Goal: Contribute content: Add original content to the website for others to see

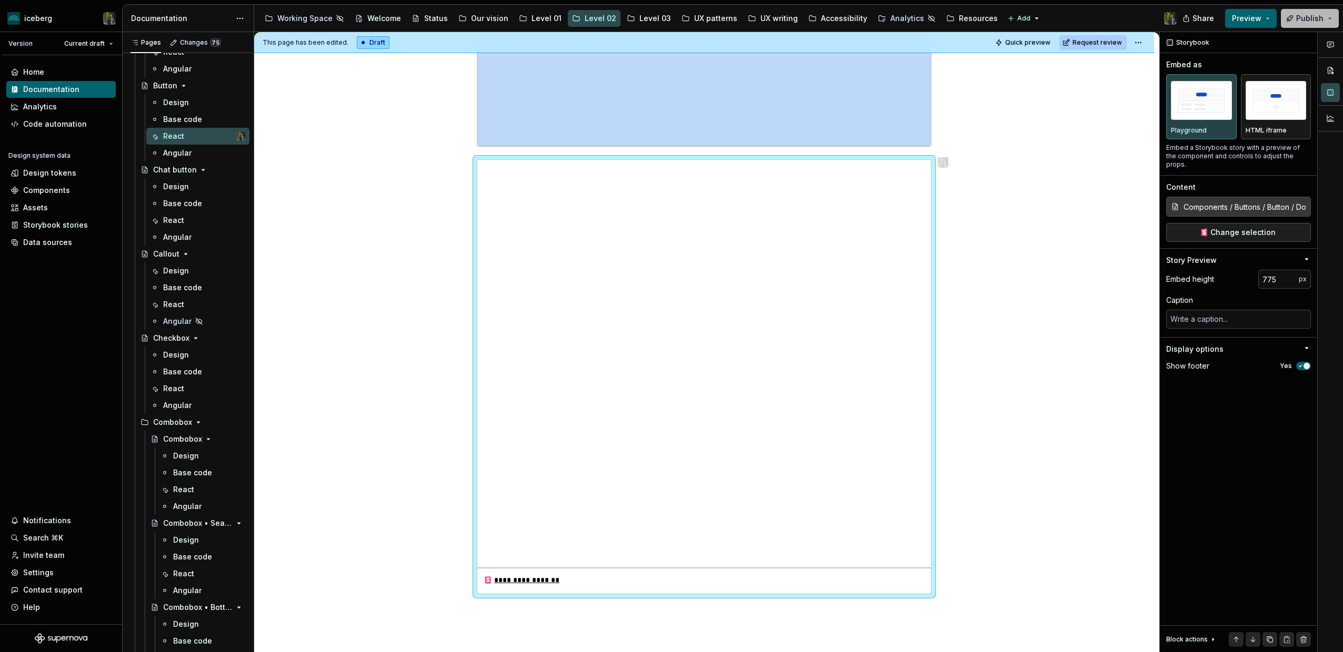
scroll to position [299, 0]
click at [1220, 24] on button "Publish" at bounding box center [1310, 18] width 58 height 19
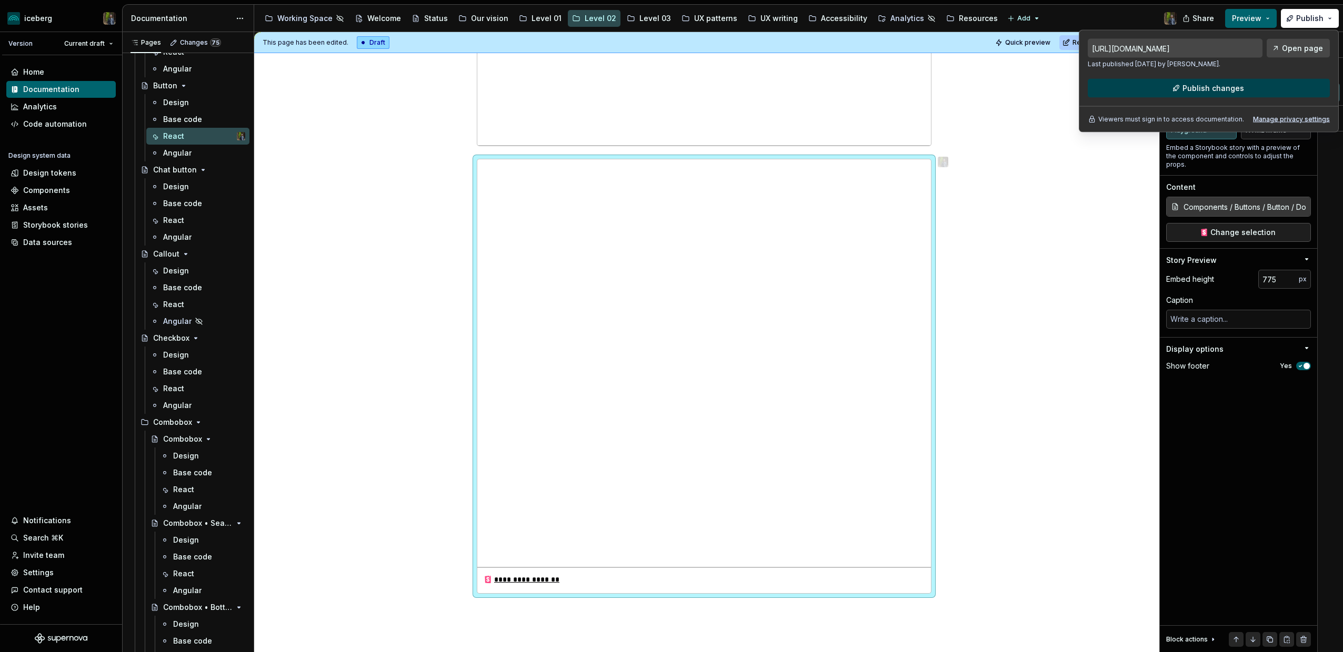
click at [1198, 87] on span "Publish changes" at bounding box center [1213, 88] width 62 height 11
type textarea "*"
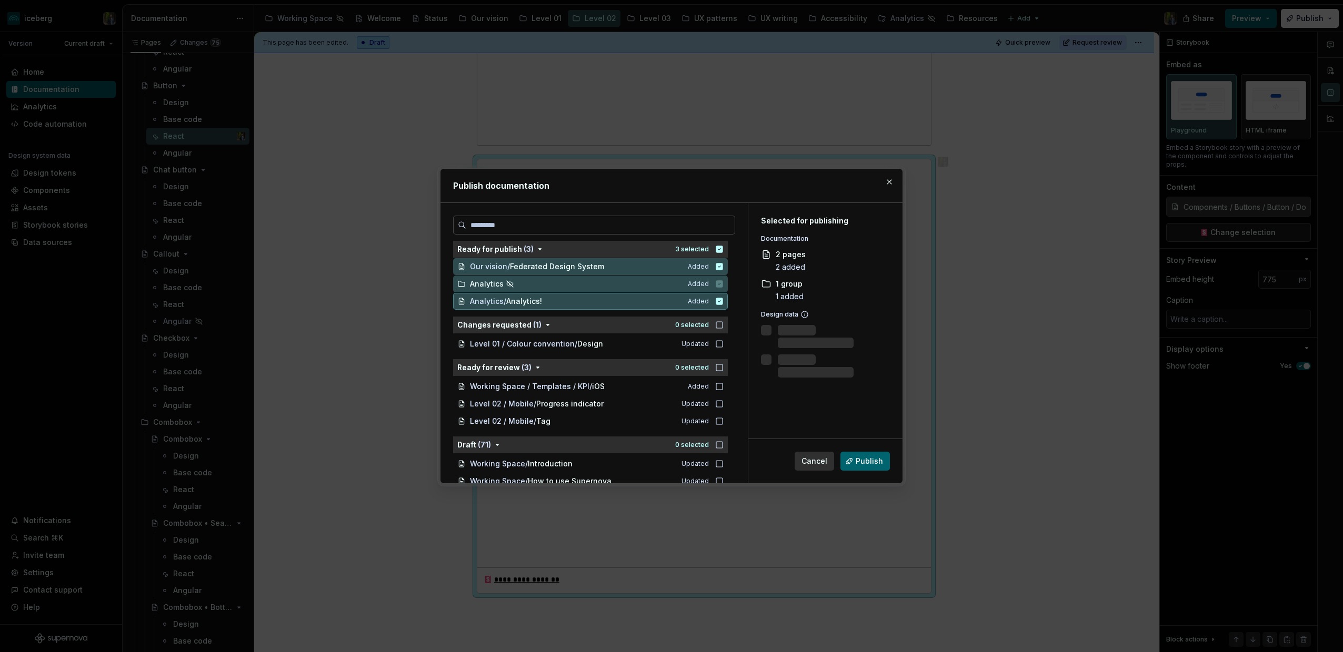
scroll to position [0, 0]
click at [723, 248] on icon "button" at bounding box center [719, 249] width 7 height 7
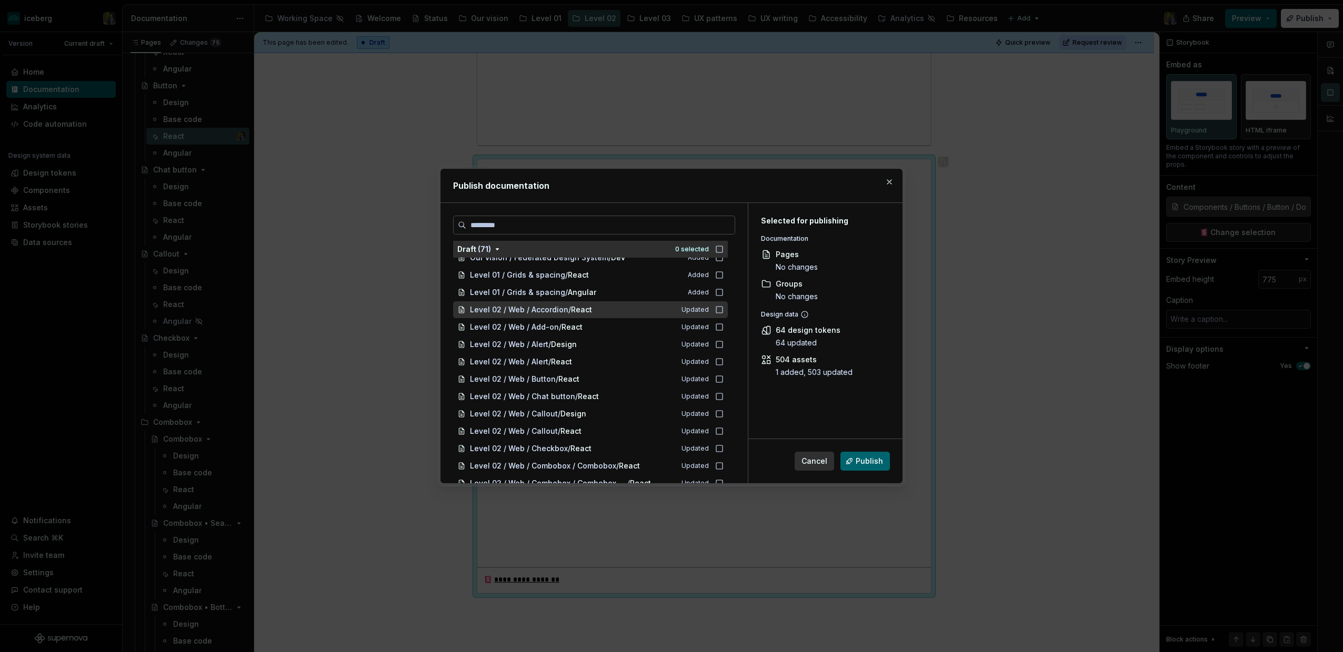
scroll to position [365, 0]
click at [612, 306] on div "Level 02 / Web / Accordion / React" at bounding box center [569, 309] width 199 height 11
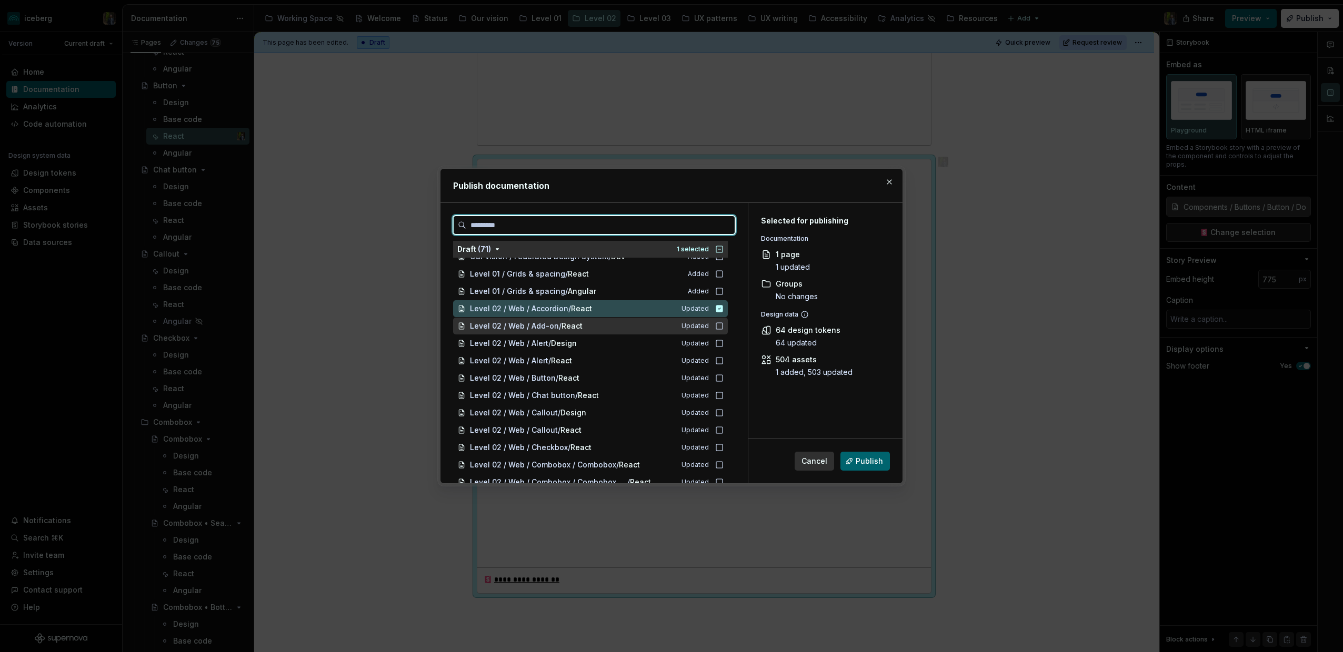
click at [612, 321] on div "Level 02 / Web / Add-on / React" at bounding box center [569, 326] width 199 height 11
click at [610, 357] on div "Level 02 / Web / Alert / React" at bounding box center [569, 361] width 199 height 11
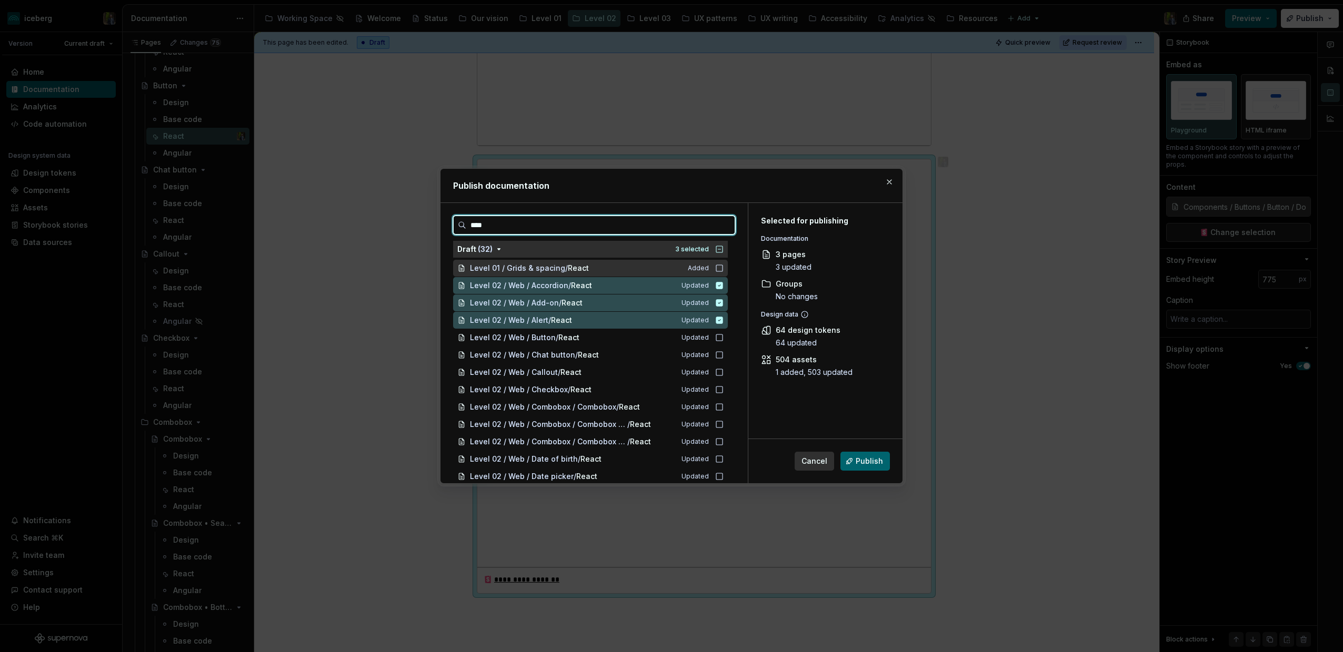
type input "*****"
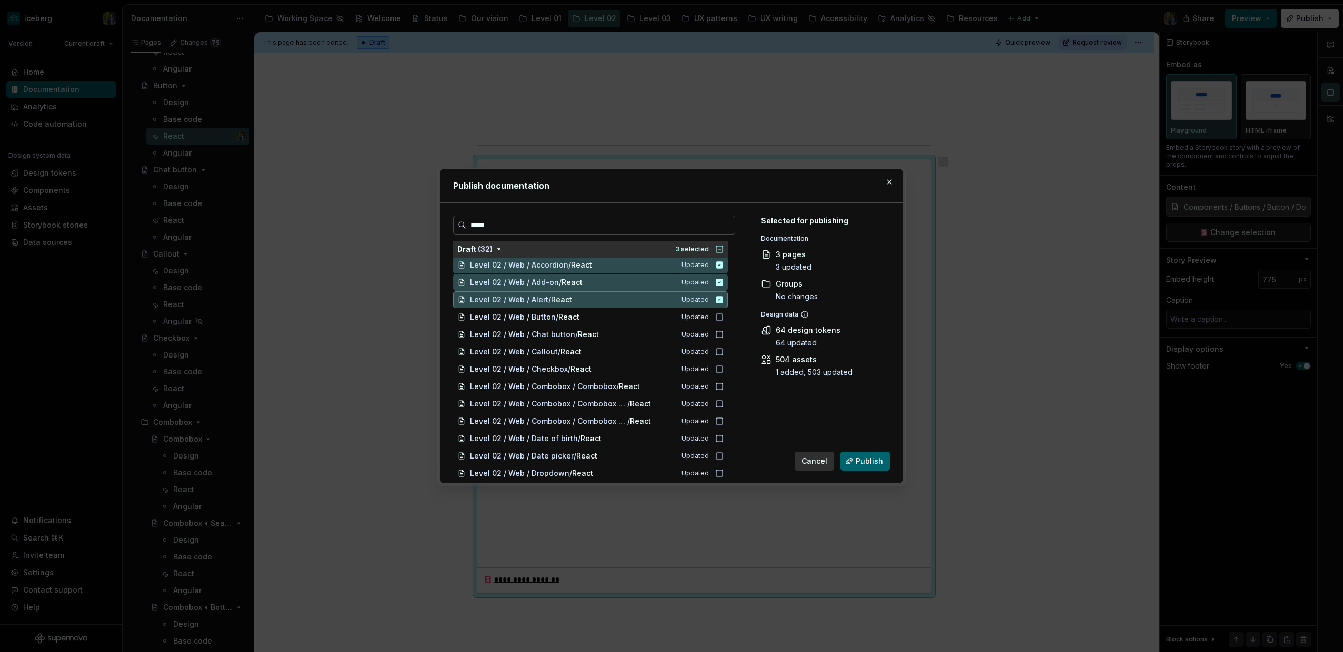
scroll to position [22, 0]
click at [723, 248] on icon "button" at bounding box center [719, 249] width 8 height 8
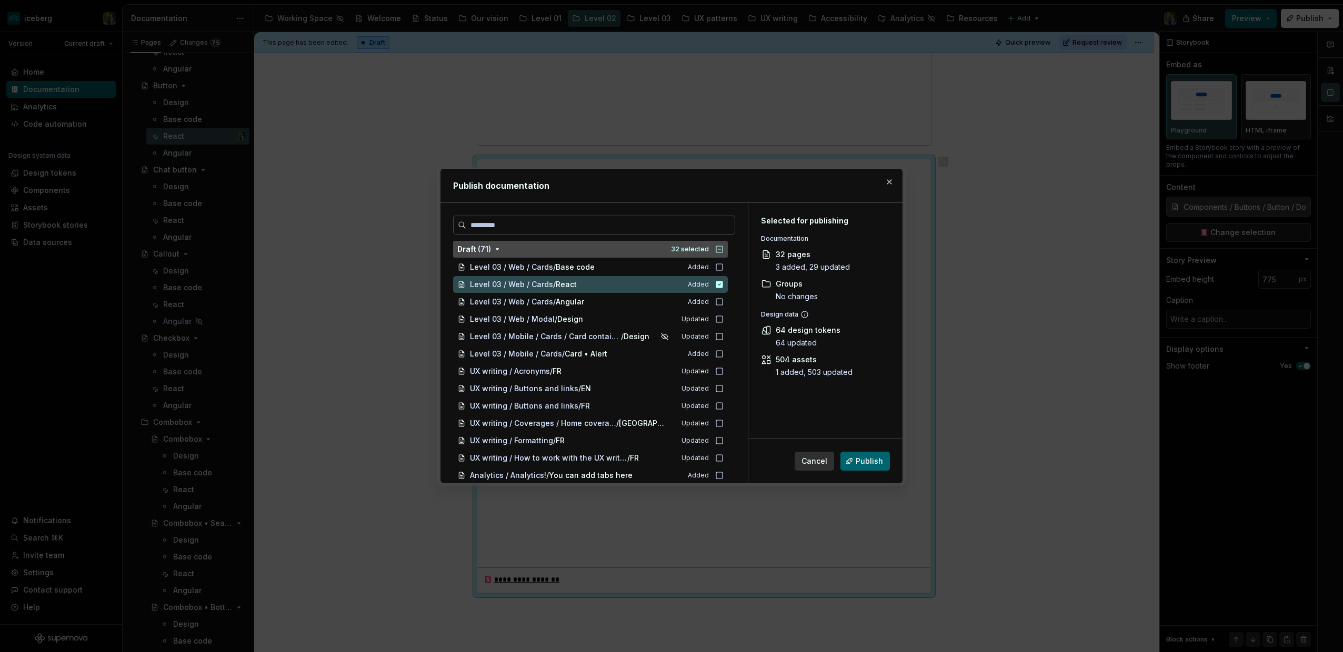
scroll to position [1206, 0]
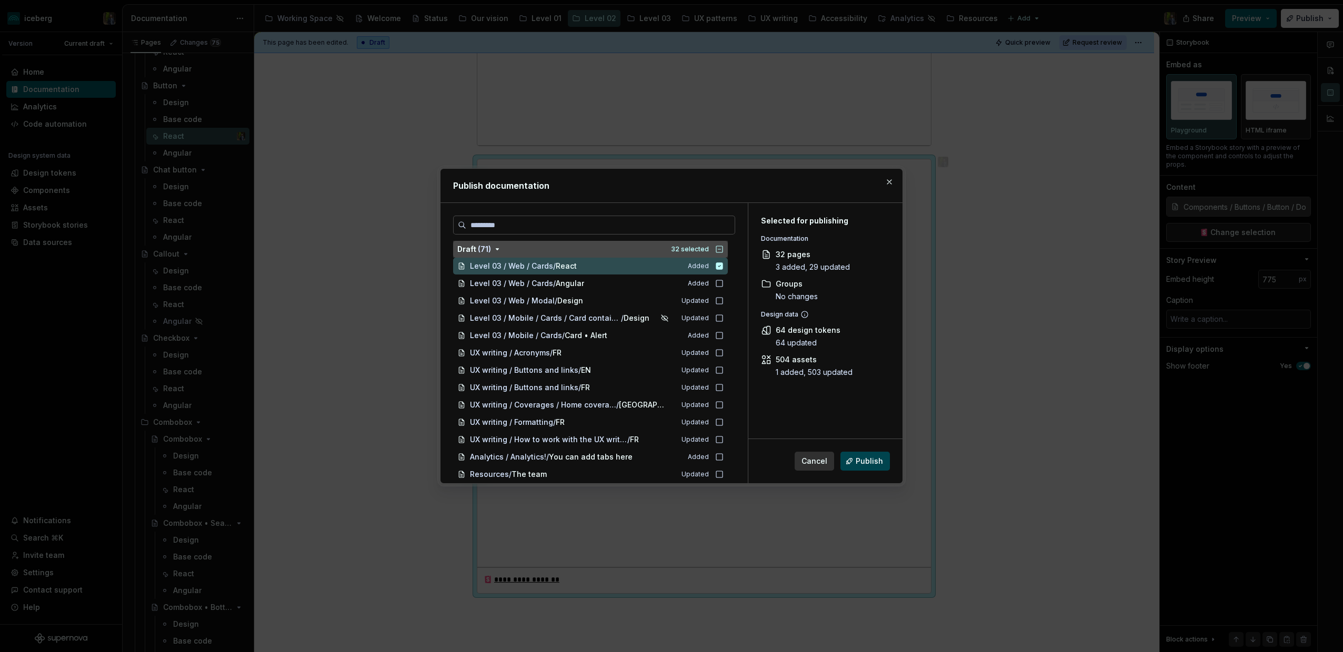
click at [867, 460] on span "Publish" at bounding box center [868, 461] width 27 height 11
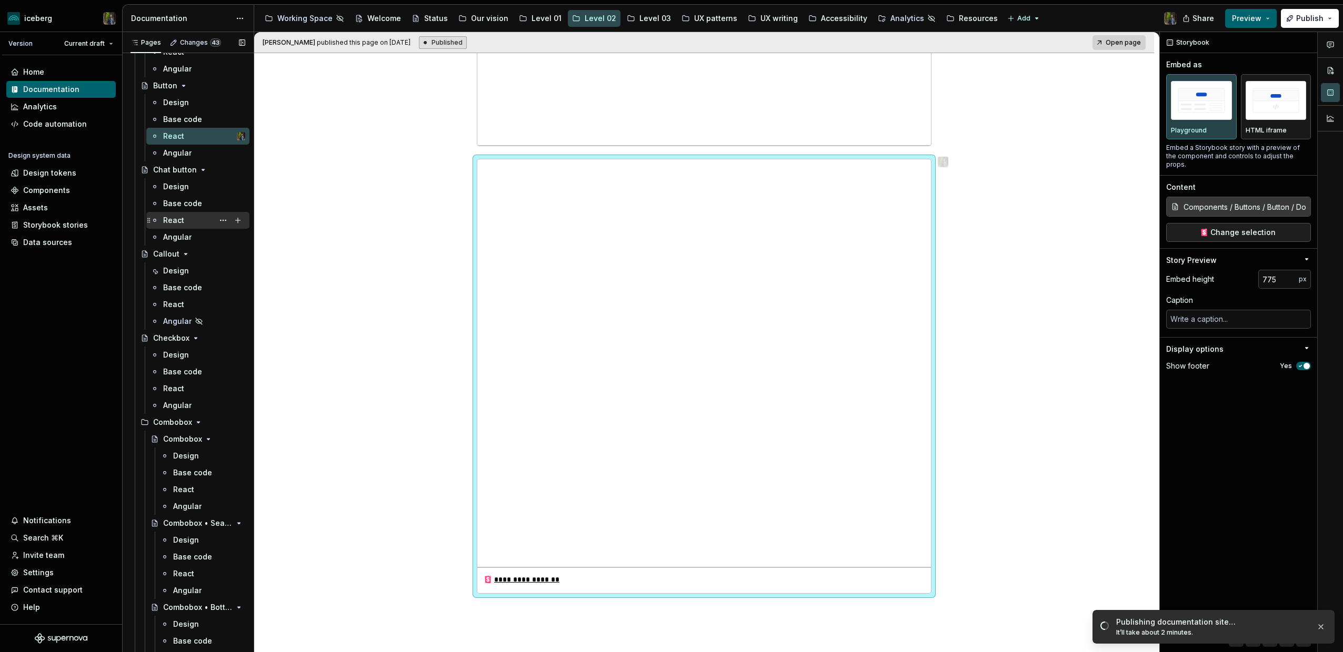
type textarea "*"
